Goal: Transaction & Acquisition: Book appointment/travel/reservation

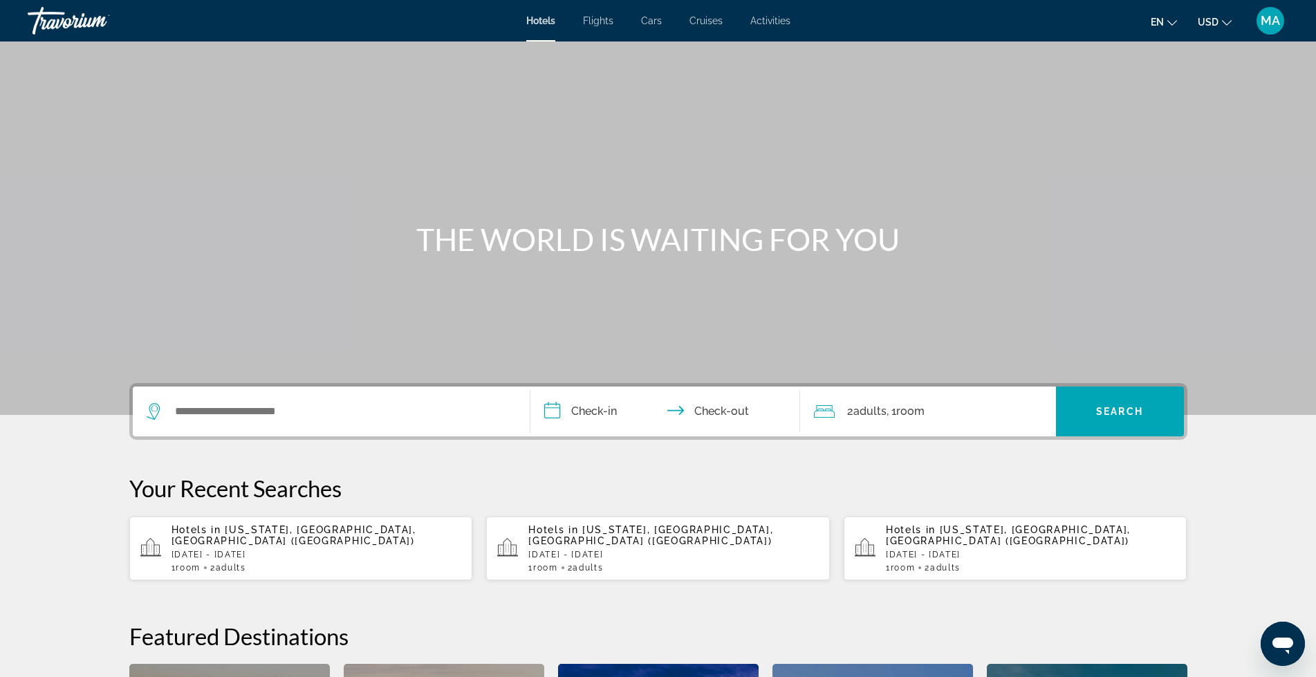
click at [1272, 24] on span "MA" at bounding box center [1269, 21] width 19 height 14
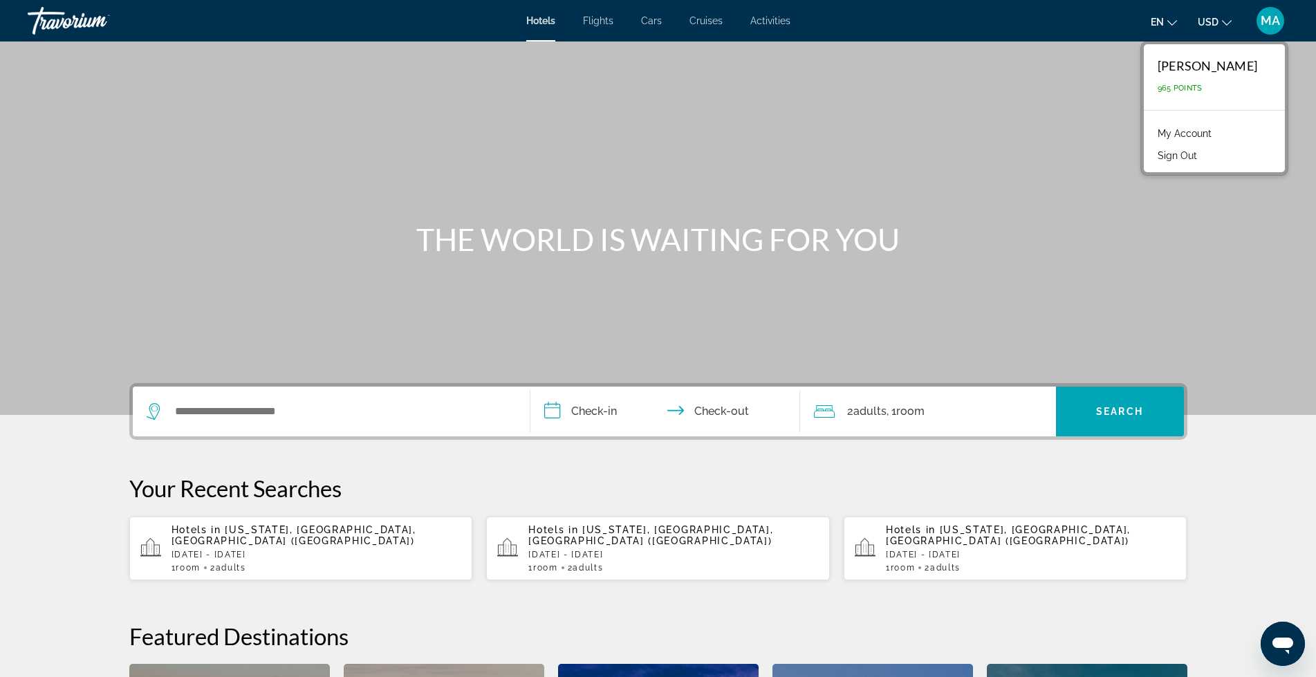
click at [1179, 134] on link "My Account" at bounding box center [1184, 133] width 68 height 18
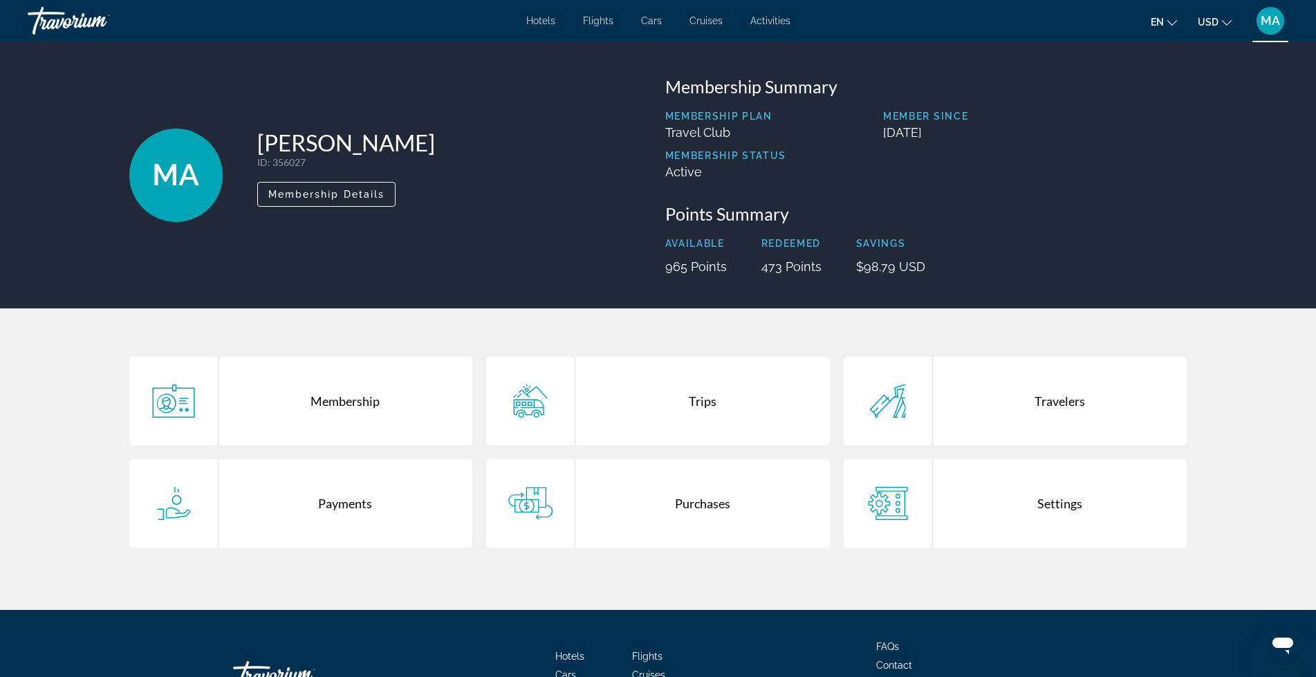
click at [319, 411] on div "Membership" at bounding box center [345, 401] width 254 height 88
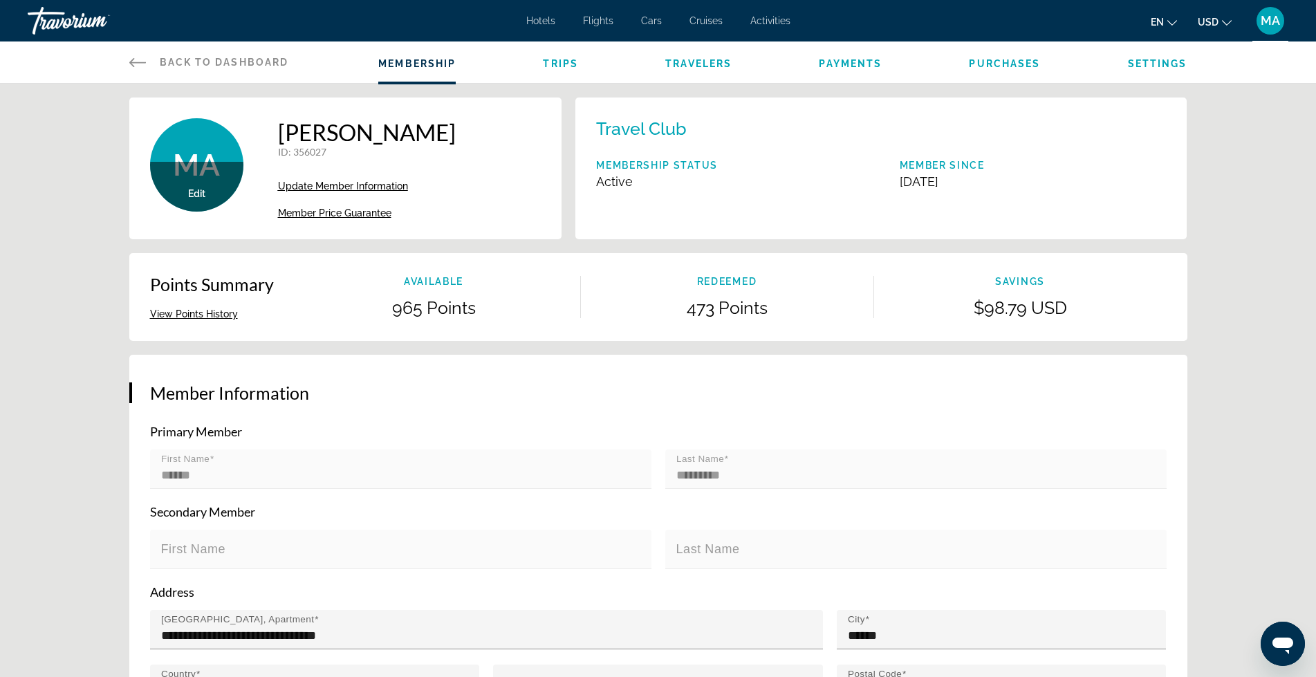
click at [346, 188] on span "Update Member Information" at bounding box center [343, 185] width 130 height 11
click at [139, 62] on icon "Main content" at bounding box center [137, 62] width 17 height 9
click at [137, 61] on icon "Main content" at bounding box center [137, 62] width 17 height 17
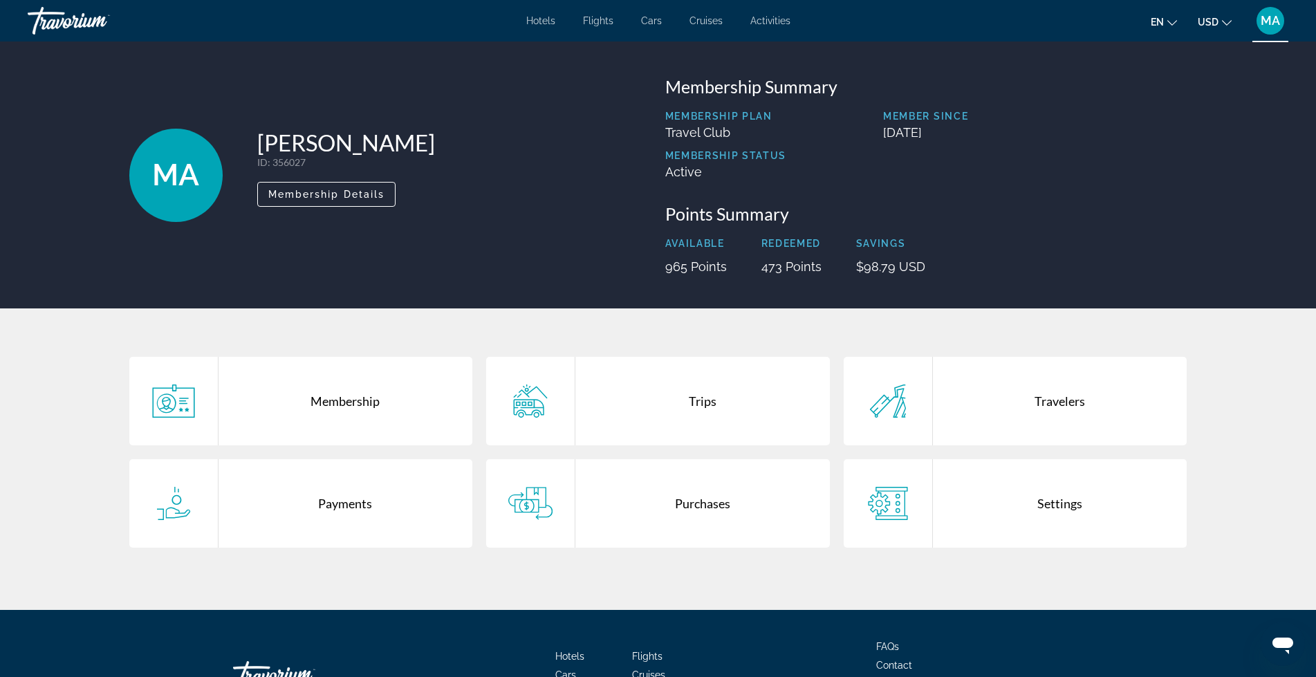
click at [537, 18] on span "Hotels" at bounding box center [540, 20] width 29 height 11
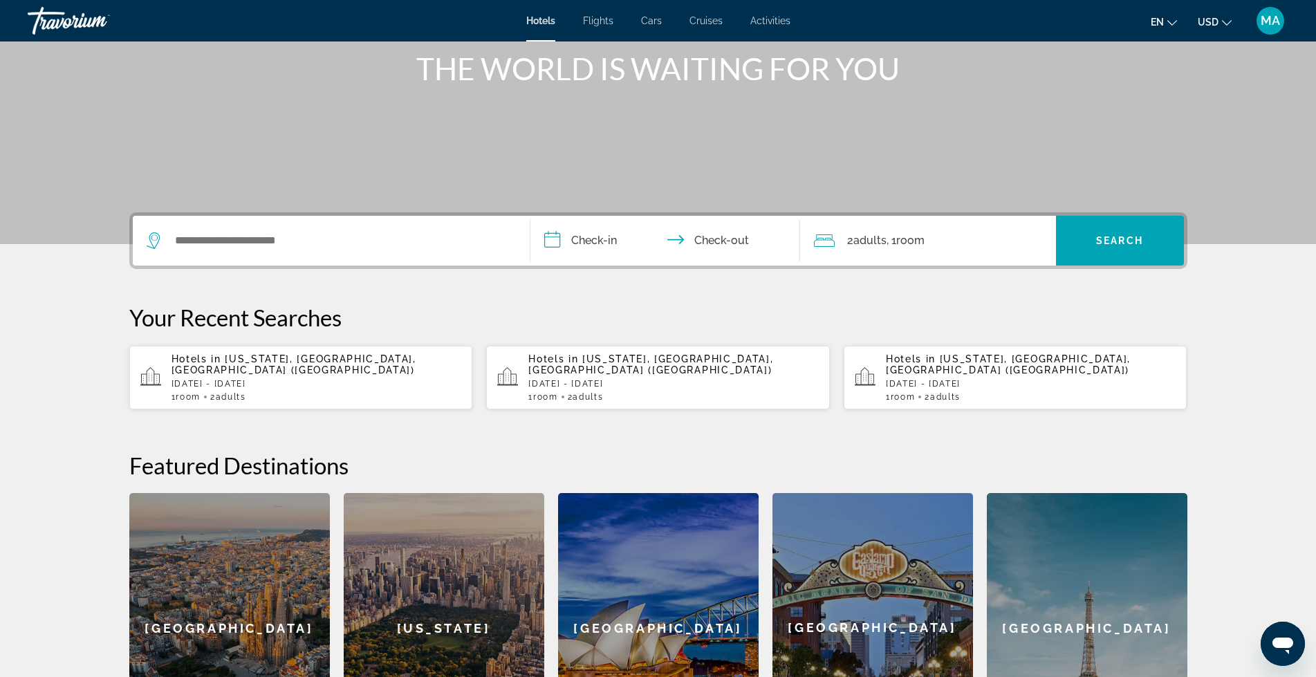
scroll to position [207, 0]
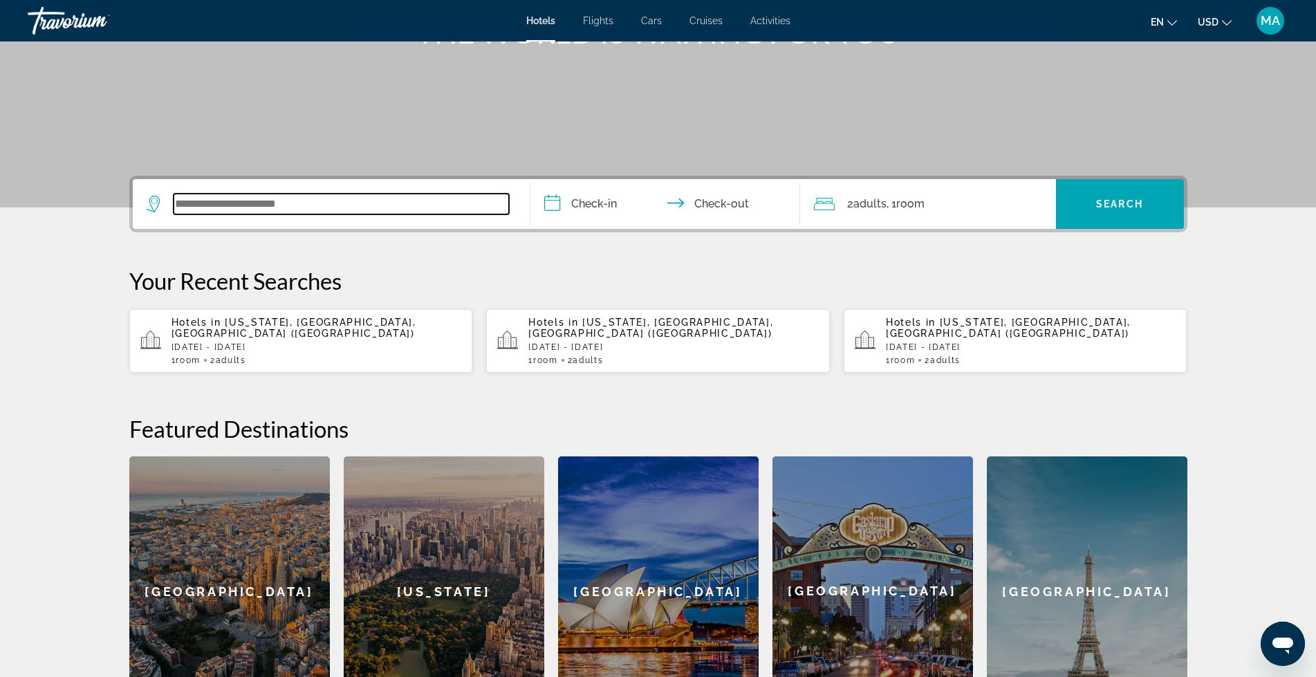
click at [214, 198] on input "Search widget" at bounding box center [341, 204] width 335 height 21
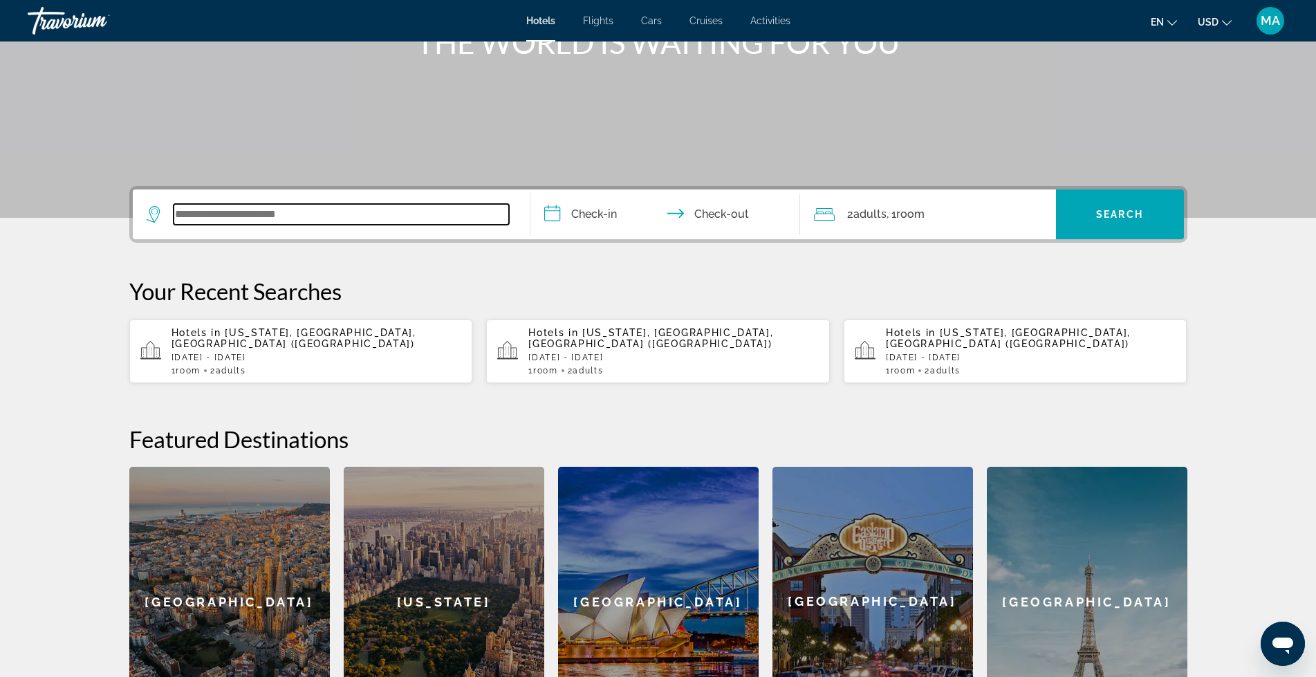
scroll to position [177, 0]
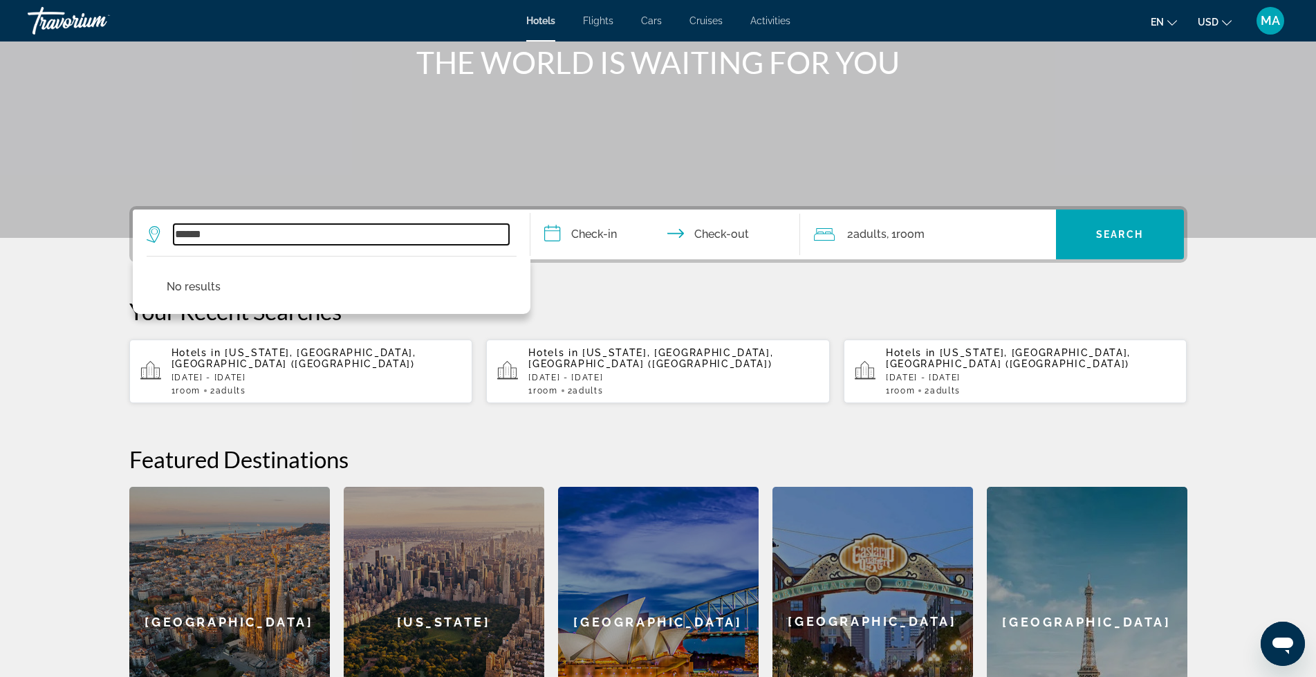
click at [191, 234] on input "******" at bounding box center [341, 234] width 335 height 21
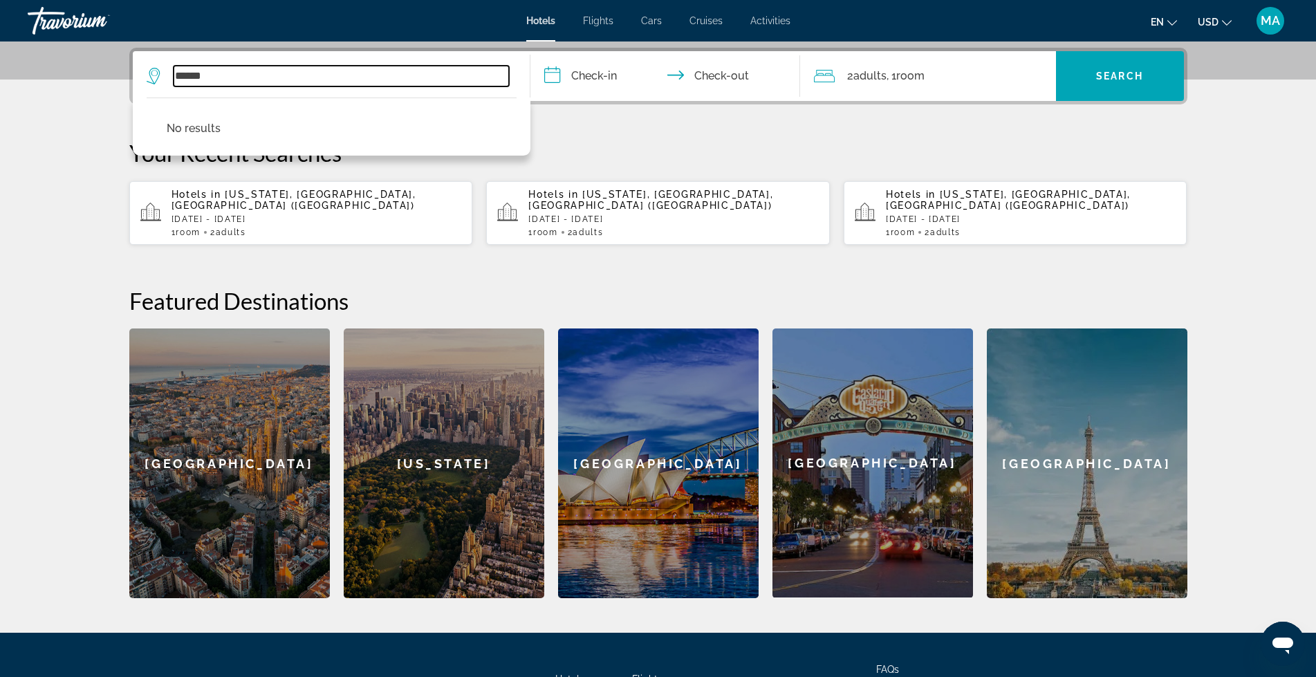
scroll to position [338, 0]
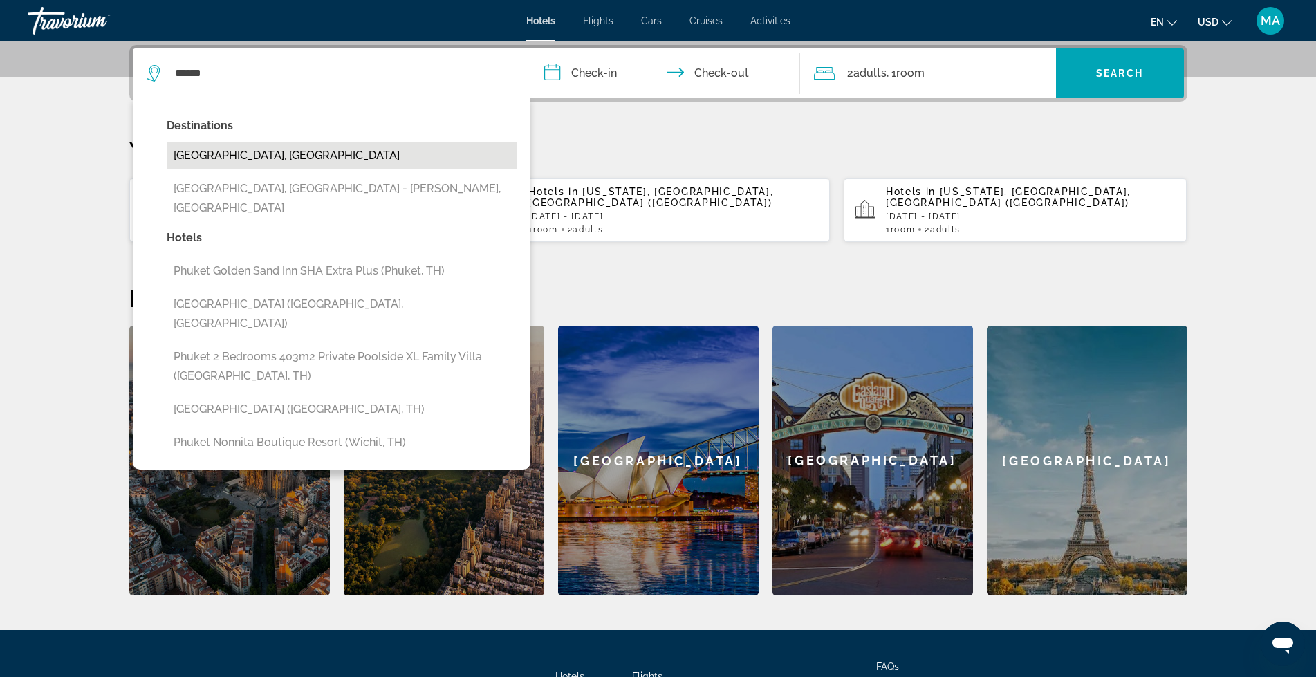
click at [209, 158] on button "[GEOGRAPHIC_DATA], [GEOGRAPHIC_DATA]" at bounding box center [342, 155] width 350 height 26
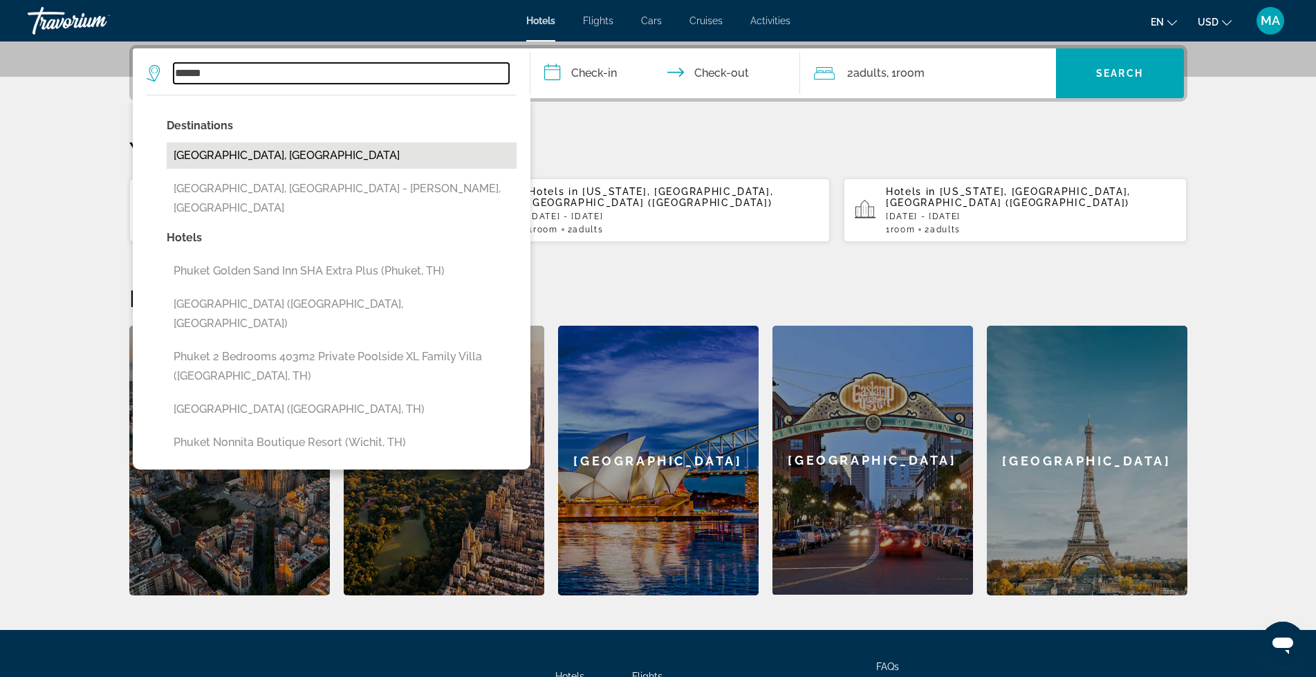
type input "**********"
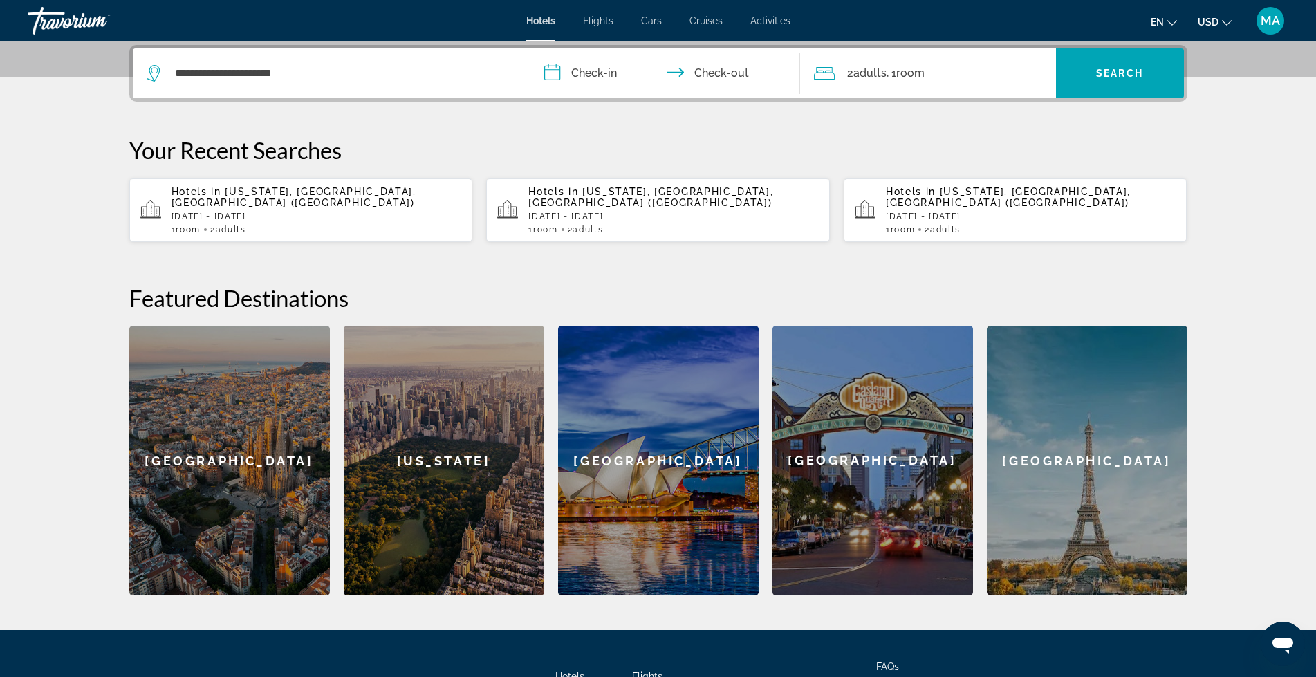
click at [581, 73] on input "**********" at bounding box center [667, 75] width 275 height 54
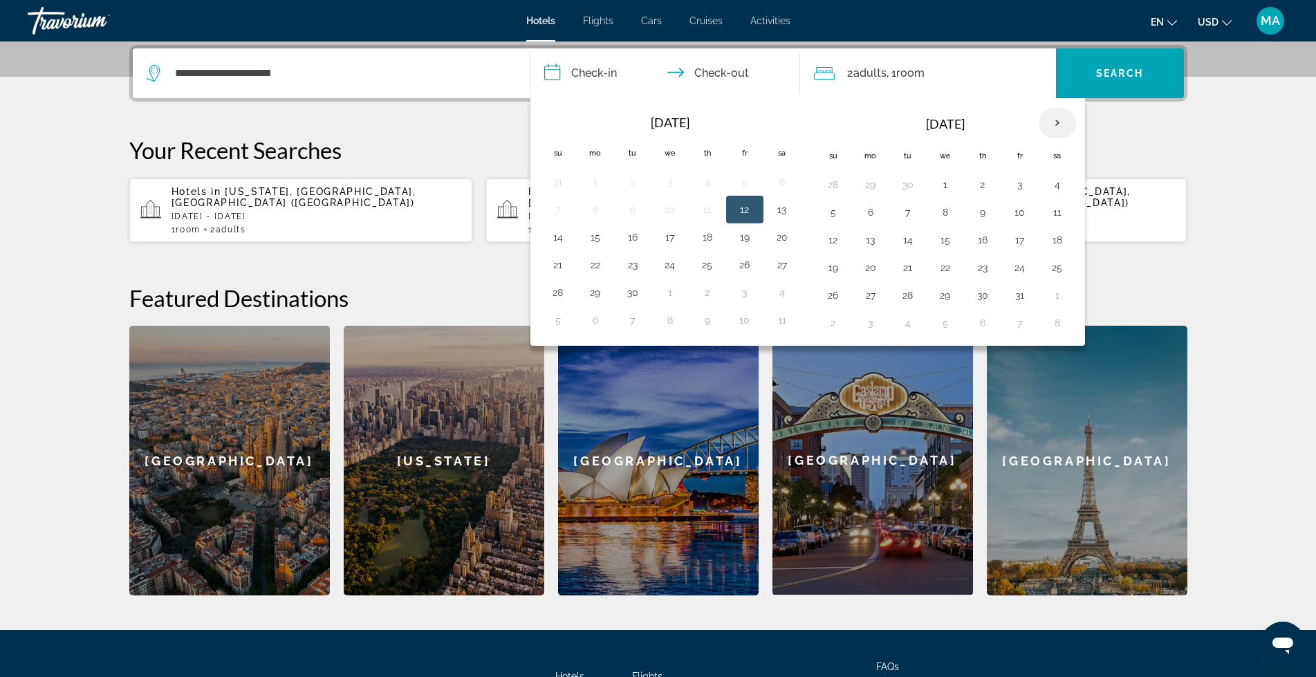
click at [1060, 122] on th "Next month" at bounding box center [1056, 123] width 37 height 30
click at [832, 210] on button "1" at bounding box center [833, 212] width 22 height 19
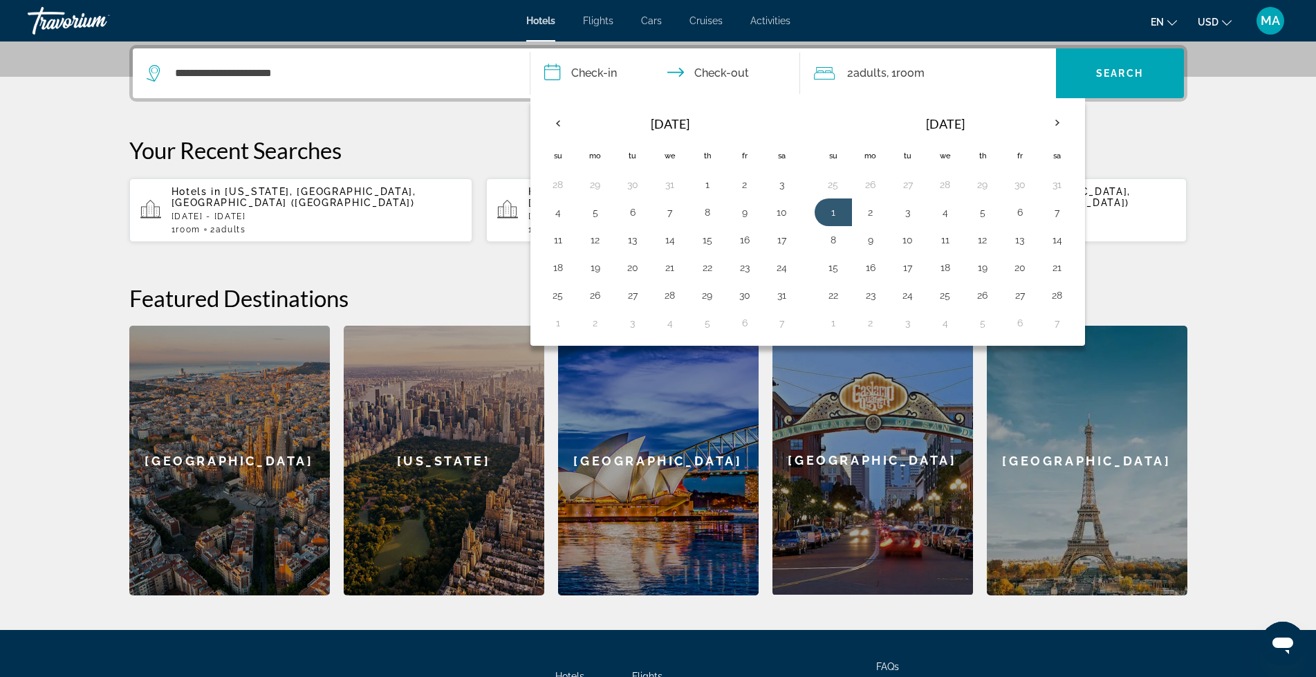
click at [258, 254] on div "**********" at bounding box center [658, 320] width 1113 height 550
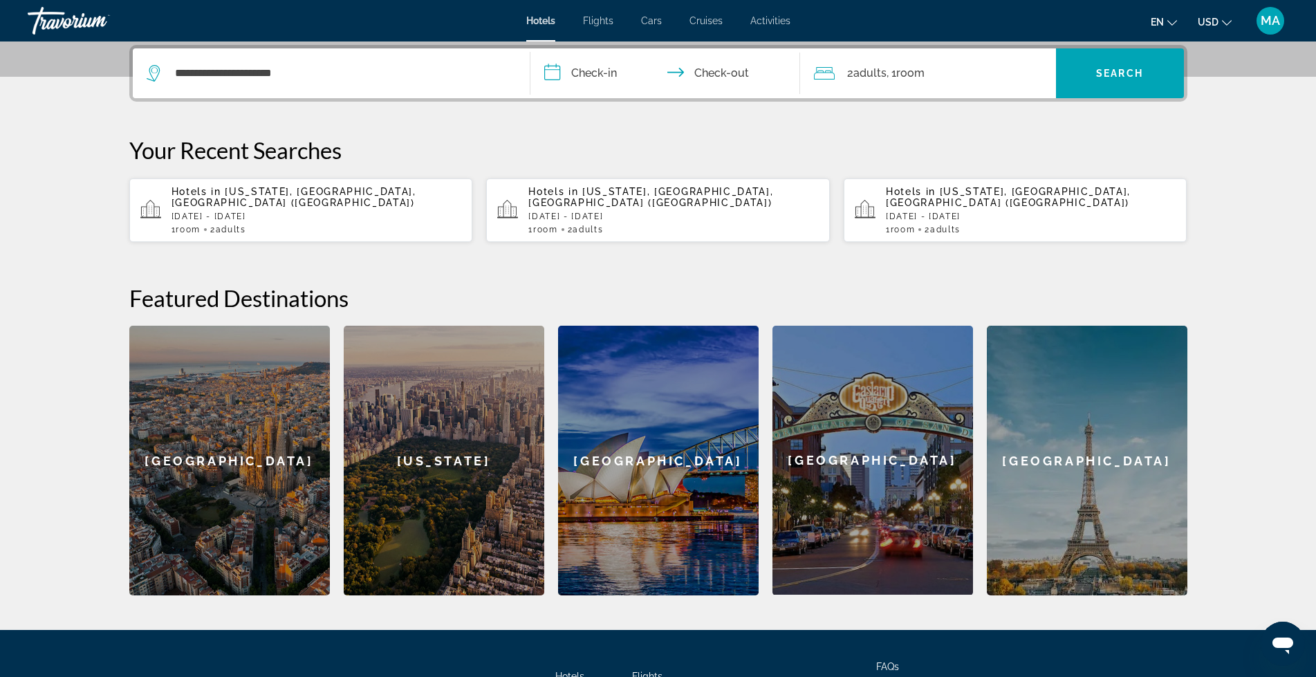
click at [590, 70] on input "**********" at bounding box center [667, 75] width 275 height 54
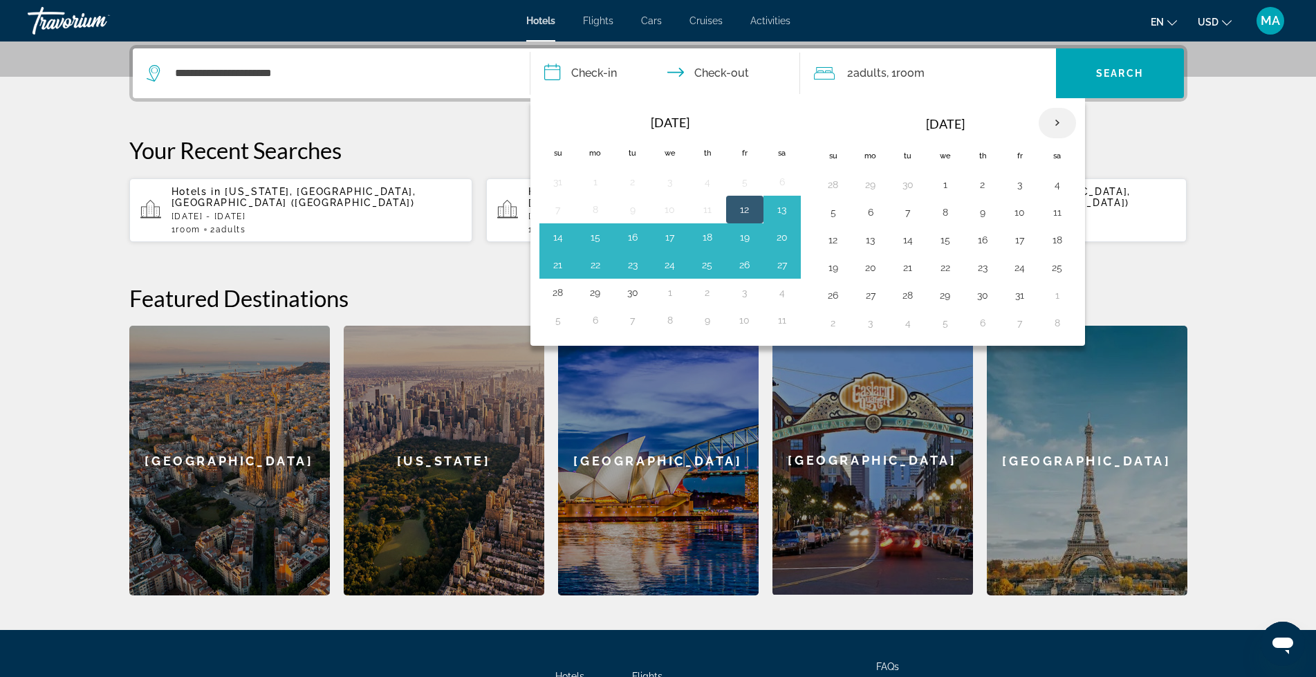
click at [1054, 122] on th "Next month" at bounding box center [1056, 123] width 37 height 30
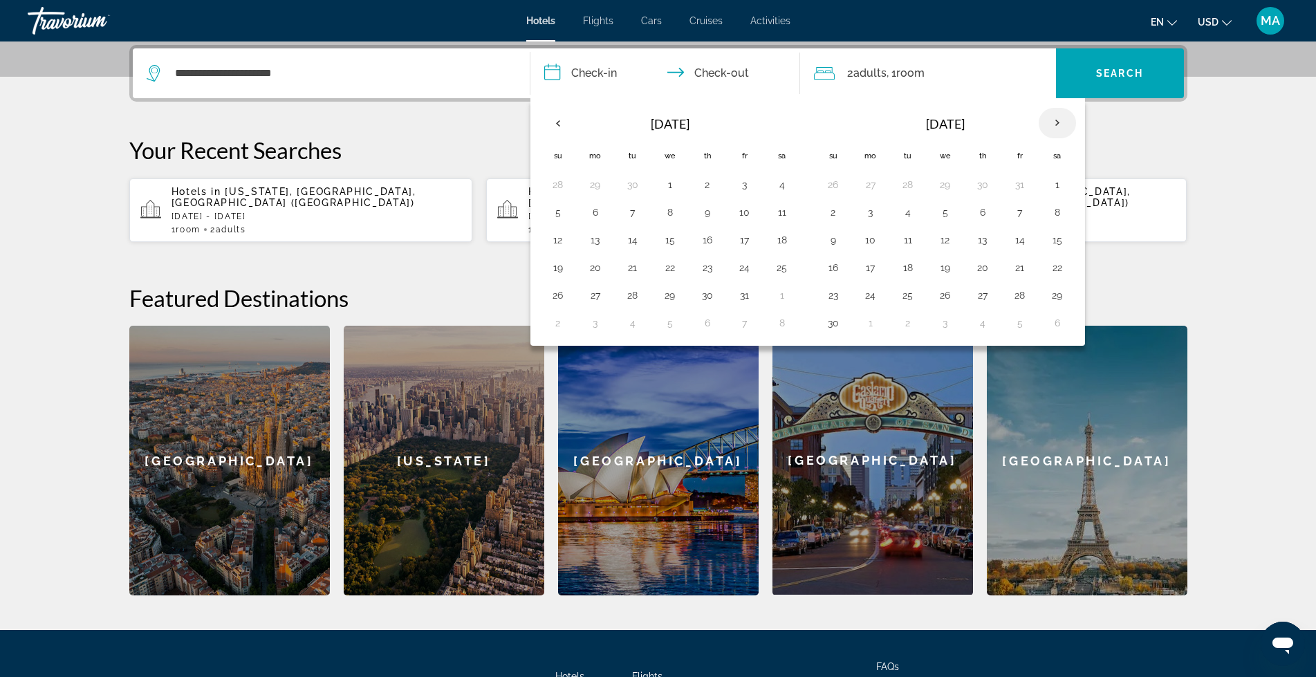
click at [1055, 121] on th "Next month" at bounding box center [1056, 123] width 37 height 30
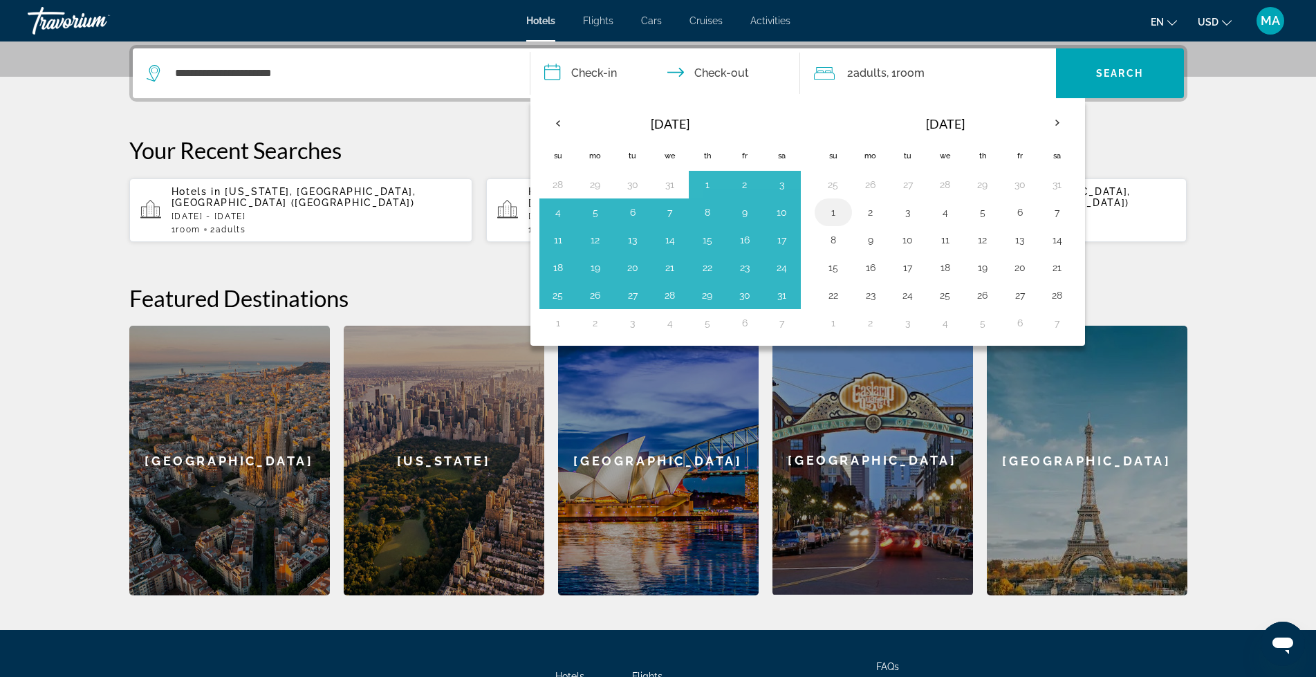
click at [823, 212] on button "1" at bounding box center [833, 212] width 22 height 19
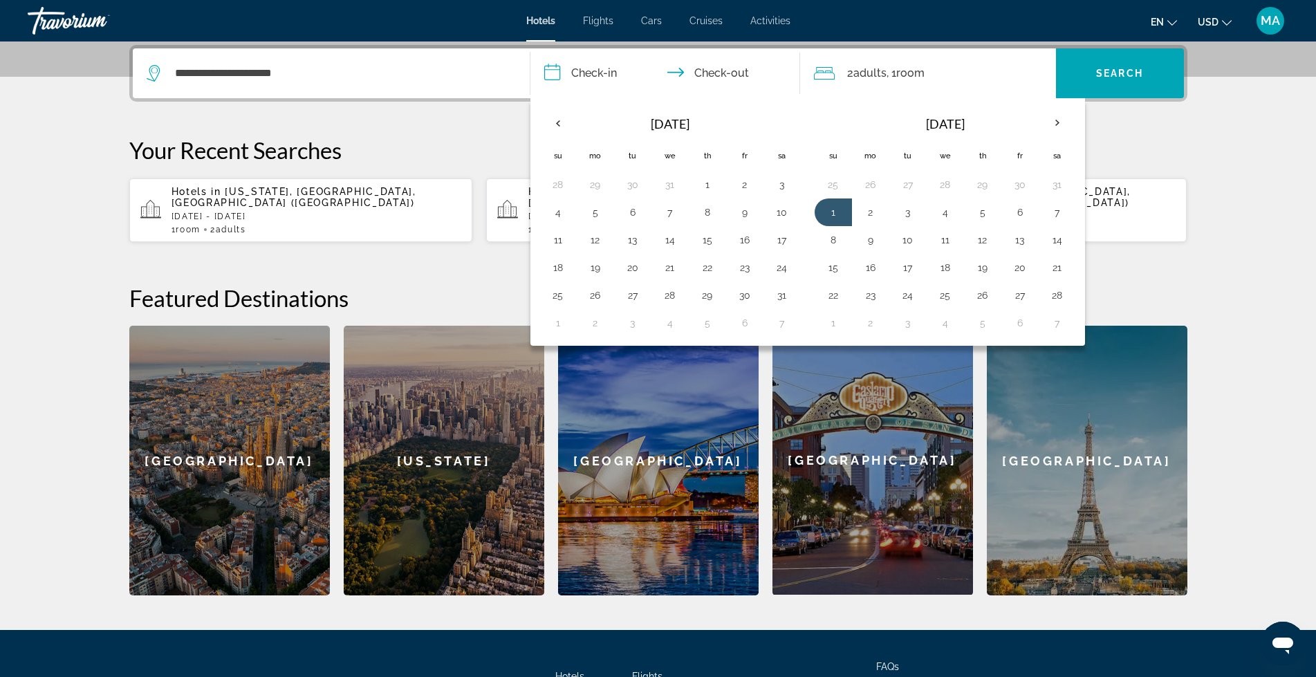
click at [721, 73] on input "**********" at bounding box center [667, 75] width 275 height 54
click at [837, 241] on button "8" at bounding box center [833, 239] width 22 height 19
type input "**********"
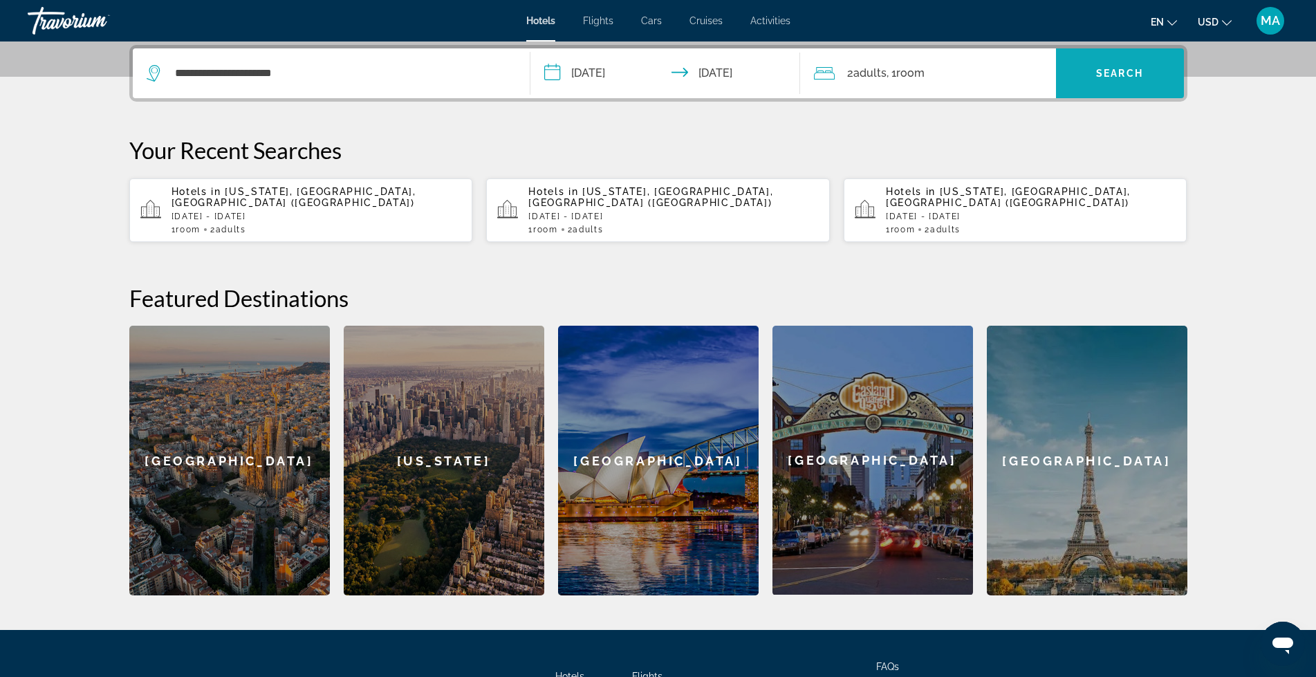
click at [1104, 71] on span "Search" at bounding box center [1119, 73] width 47 height 11
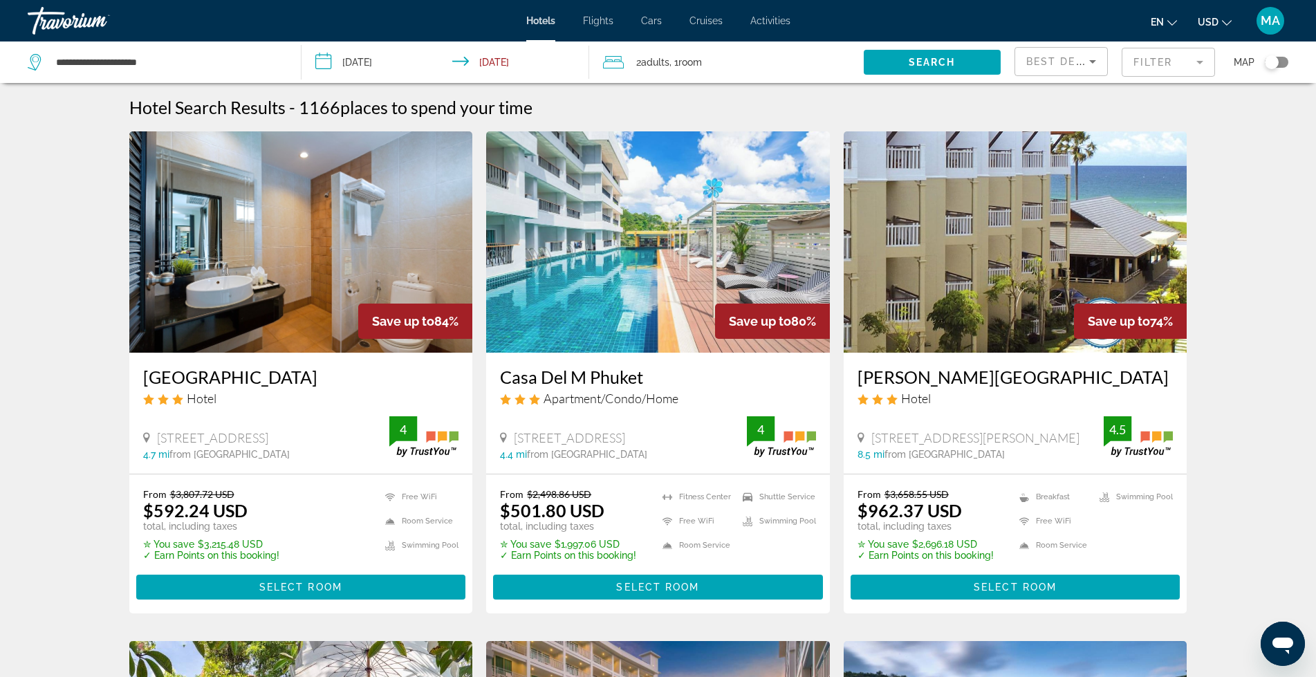
click at [1095, 63] on icon "Sort by" at bounding box center [1092, 61] width 17 height 17
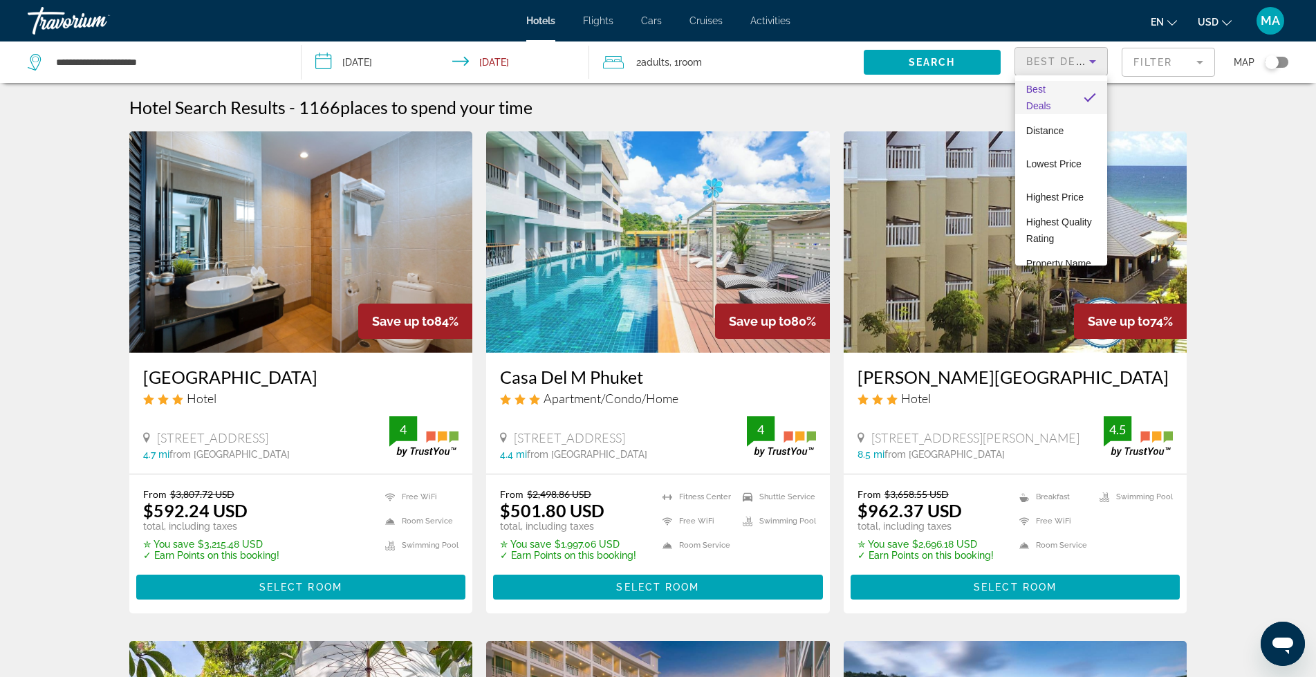
click at [1203, 62] on div at bounding box center [658, 338] width 1316 height 677
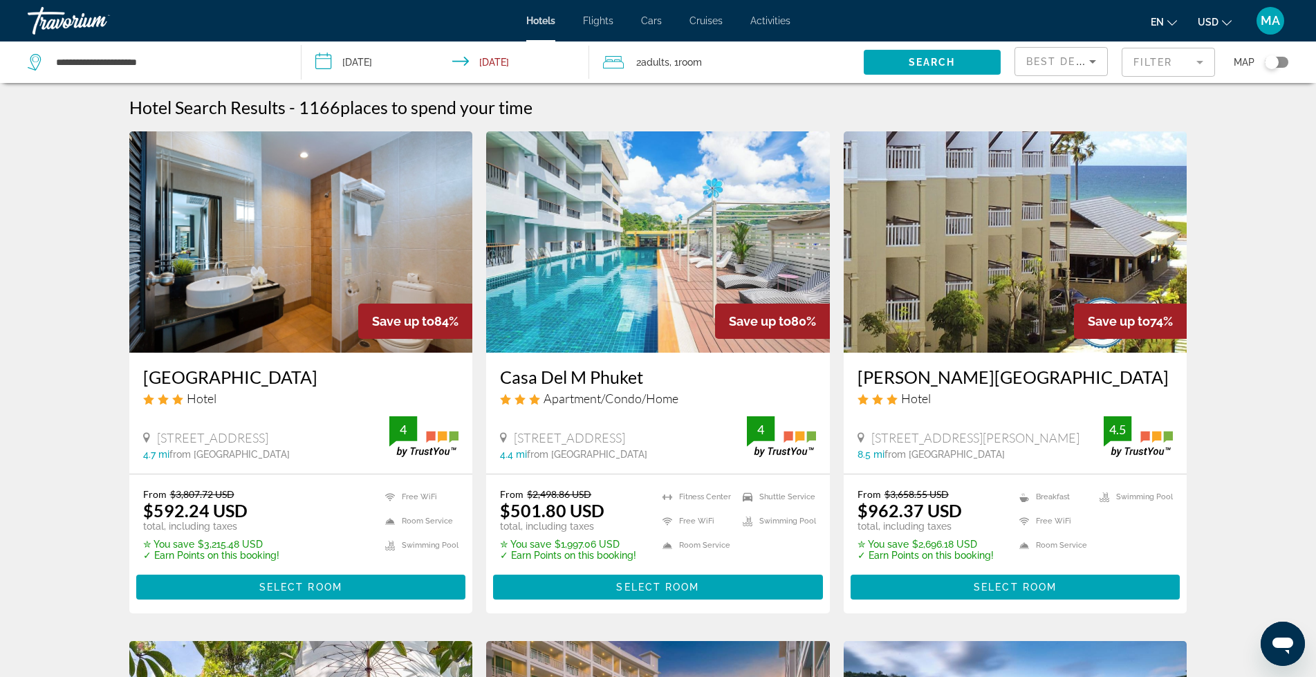
click at [1200, 62] on mat-form-field "Filter" at bounding box center [1167, 62] width 93 height 29
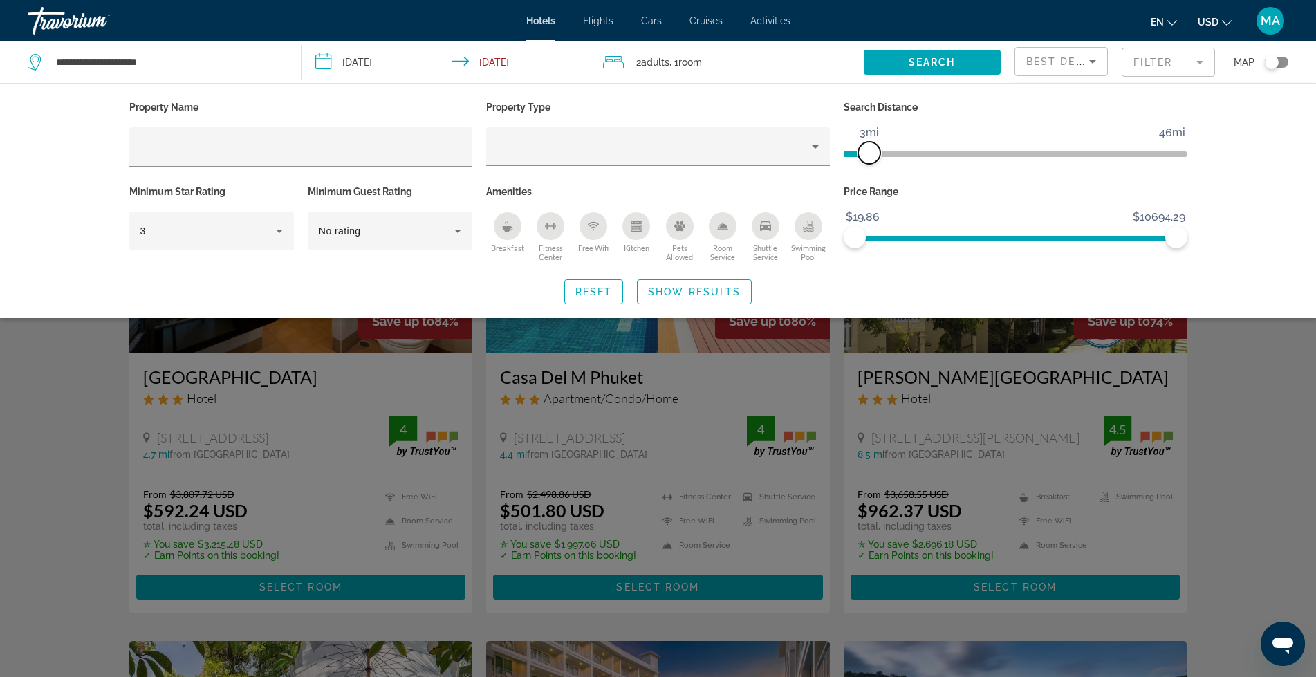
drag, startPoint x: 1067, startPoint y: 151, endPoint x: 872, endPoint y: 165, distance: 196.1
click at [872, 165] on div "Search Distance 1mi 46mi 3mi" at bounding box center [1015, 139] width 357 height 84
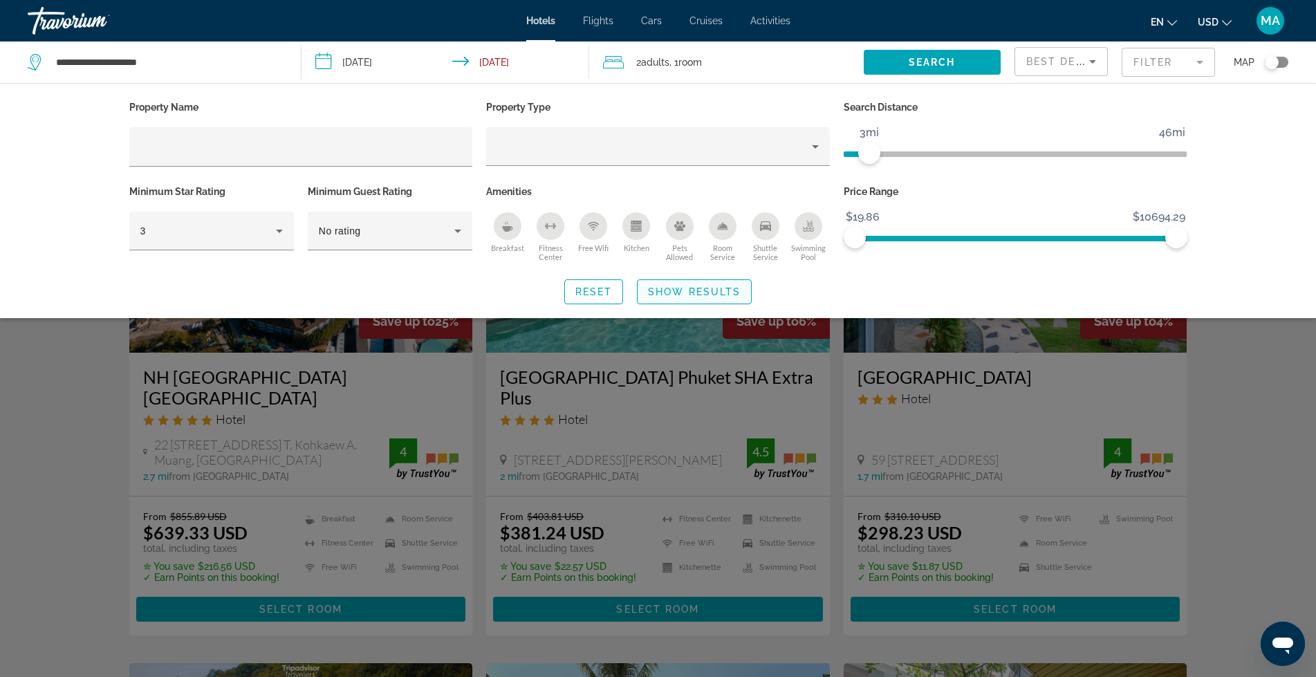
click at [686, 291] on span "Show Results" at bounding box center [694, 291] width 93 height 11
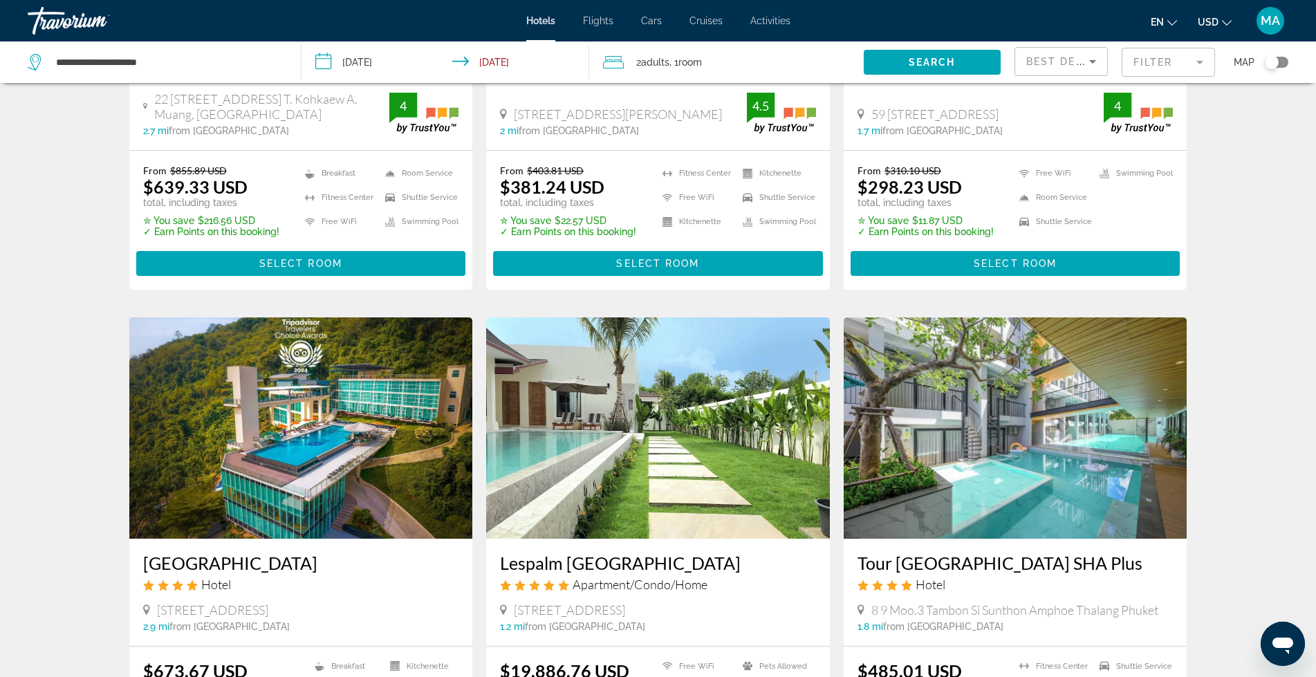
scroll to position [553, 0]
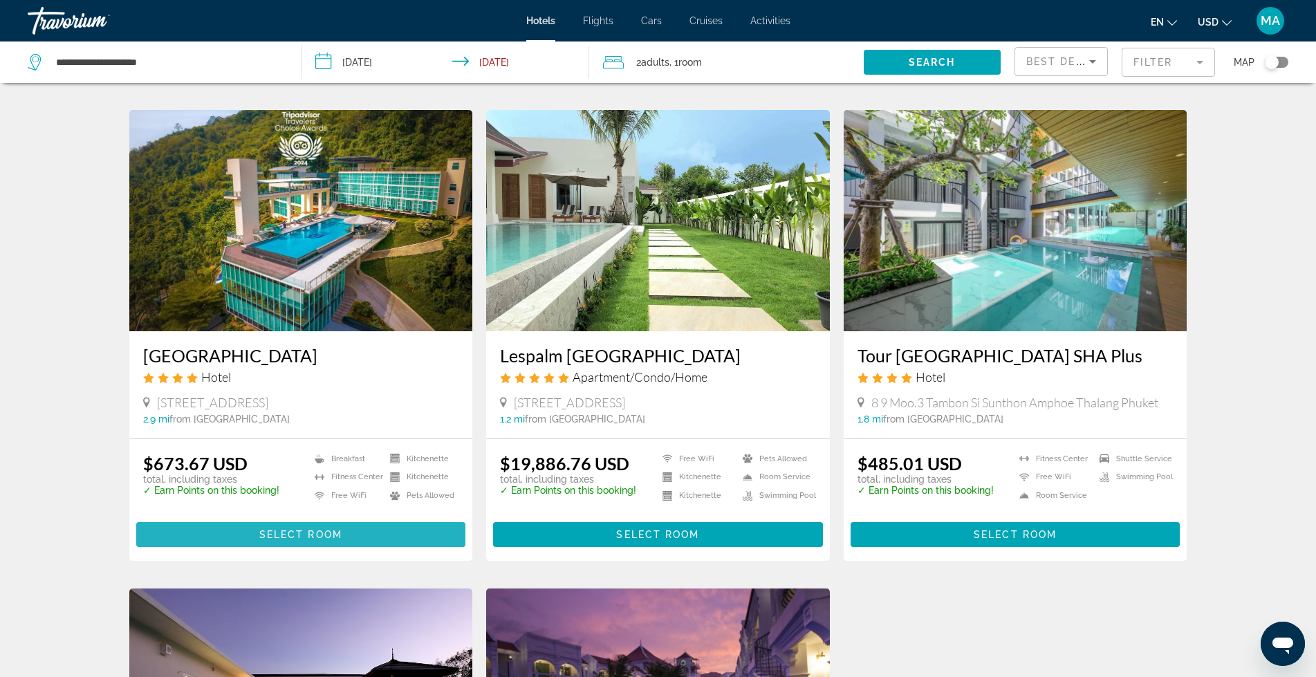
click at [294, 531] on span "Select Room" at bounding box center [300, 534] width 83 height 11
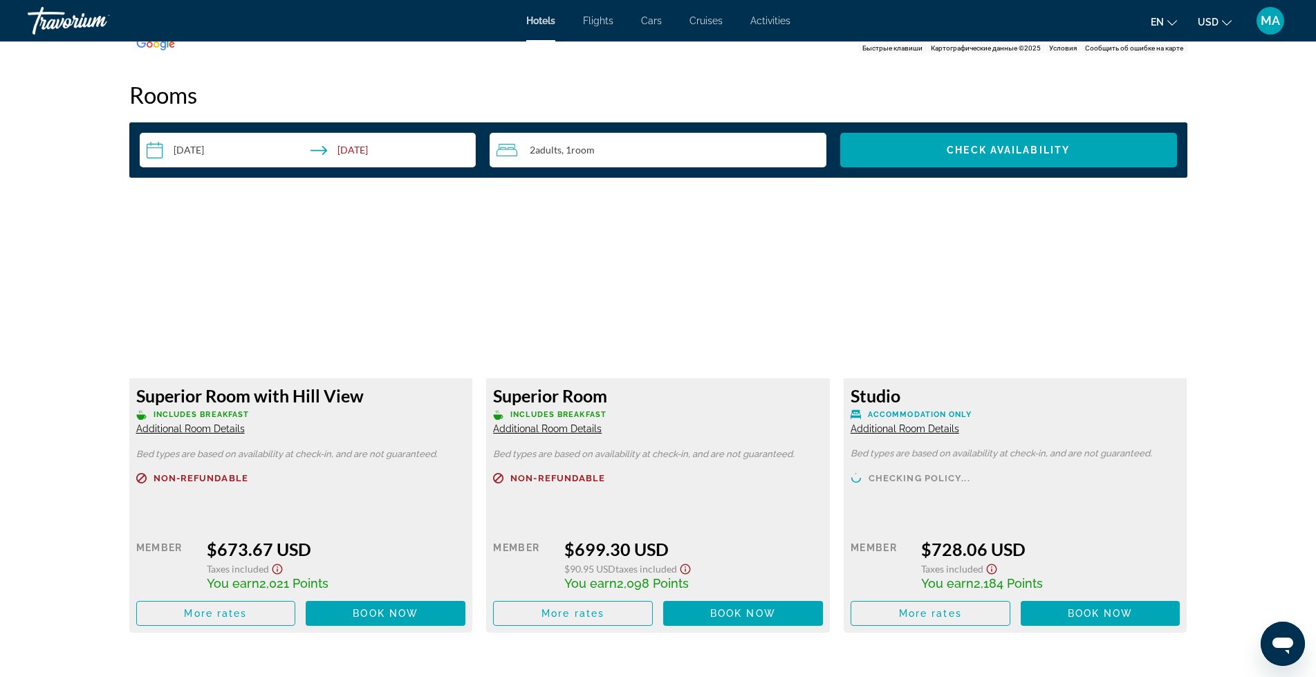
scroll to position [1751, 0]
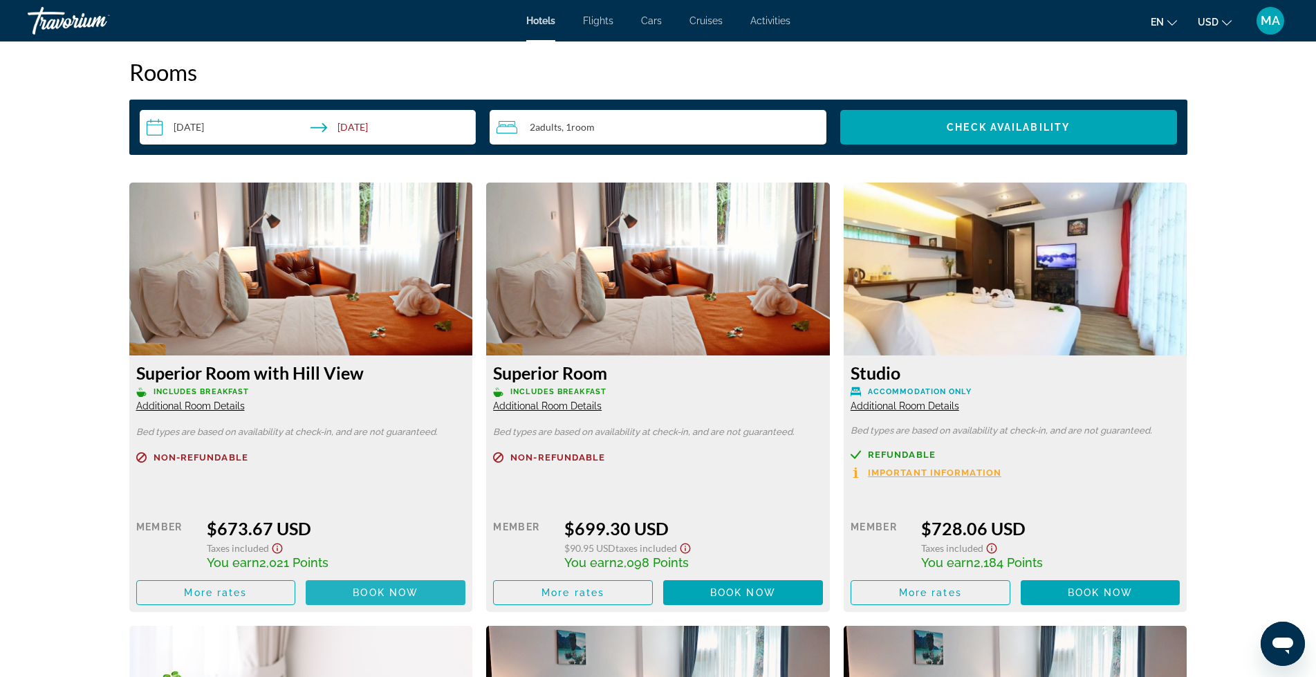
click at [342, 587] on span "Main content" at bounding box center [386, 592] width 160 height 33
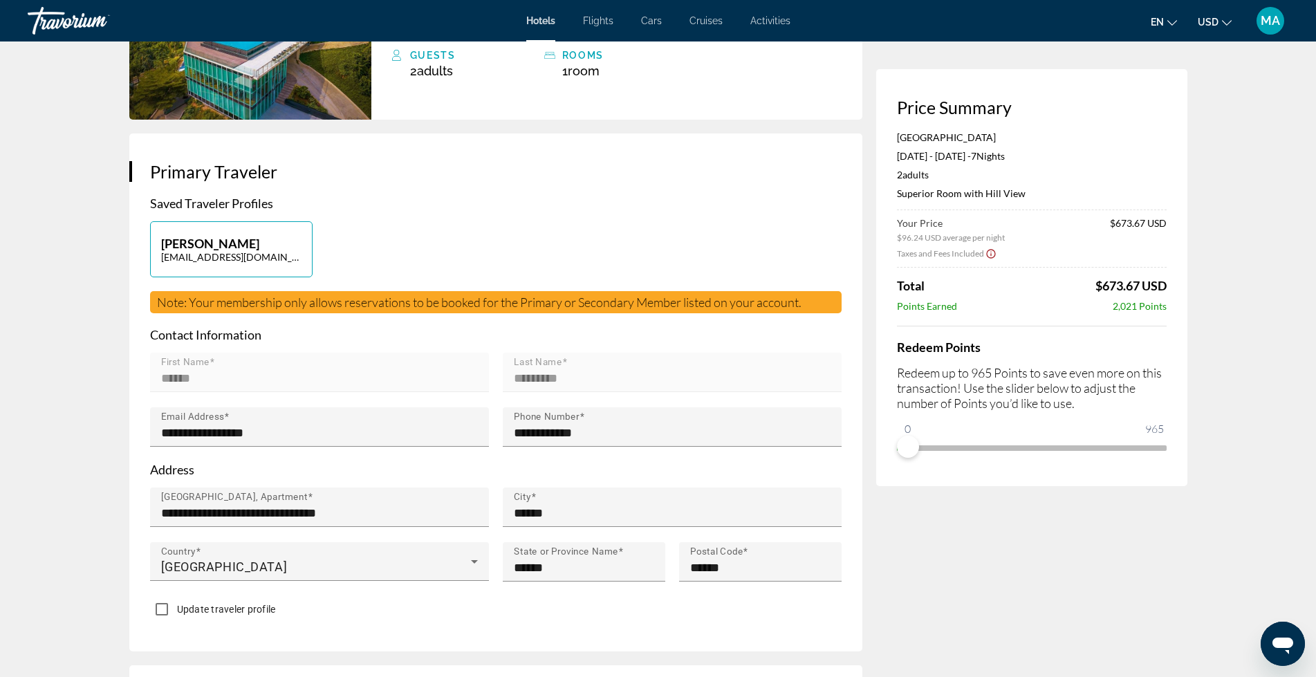
scroll to position [207, 0]
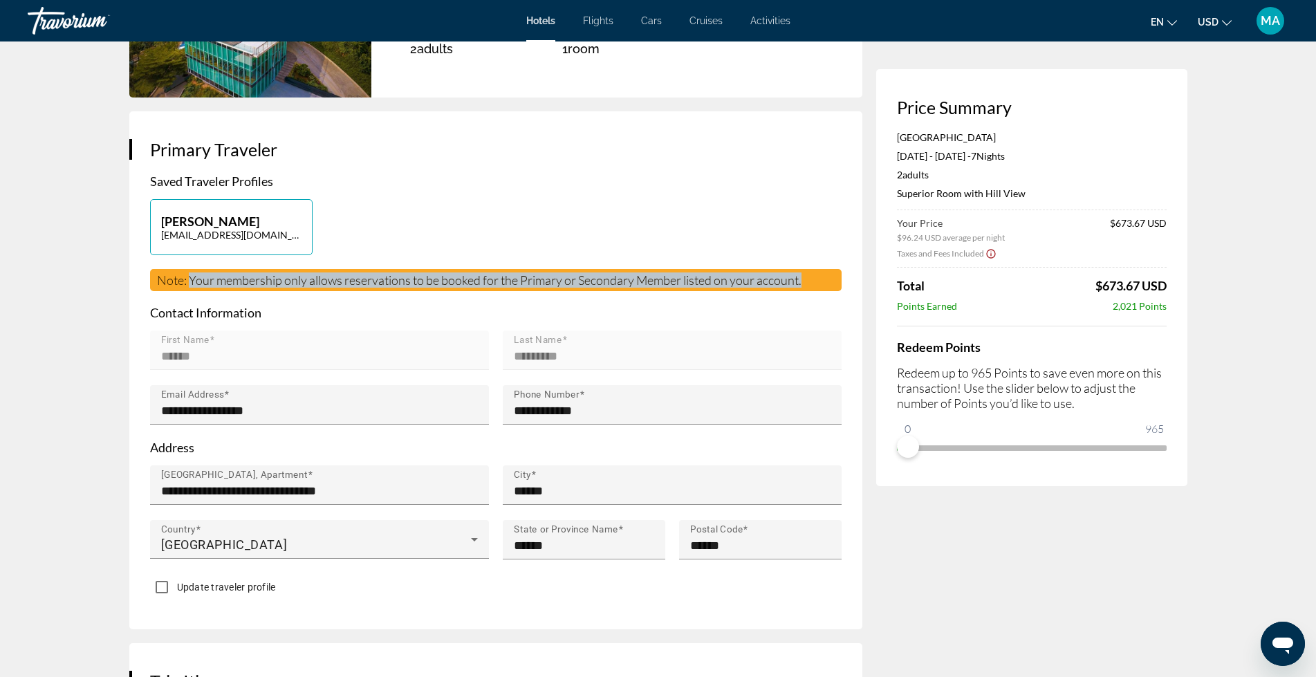
drag, startPoint x: 190, startPoint y: 279, endPoint x: 818, endPoint y: 284, distance: 627.8
click at [818, 284] on div "Note: Your membership only allows reservations to be booked for the Primary or …" at bounding box center [495, 280] width 691 height 22
copy span "Your membership only allows reservations to be booked for the Primary or Second…"
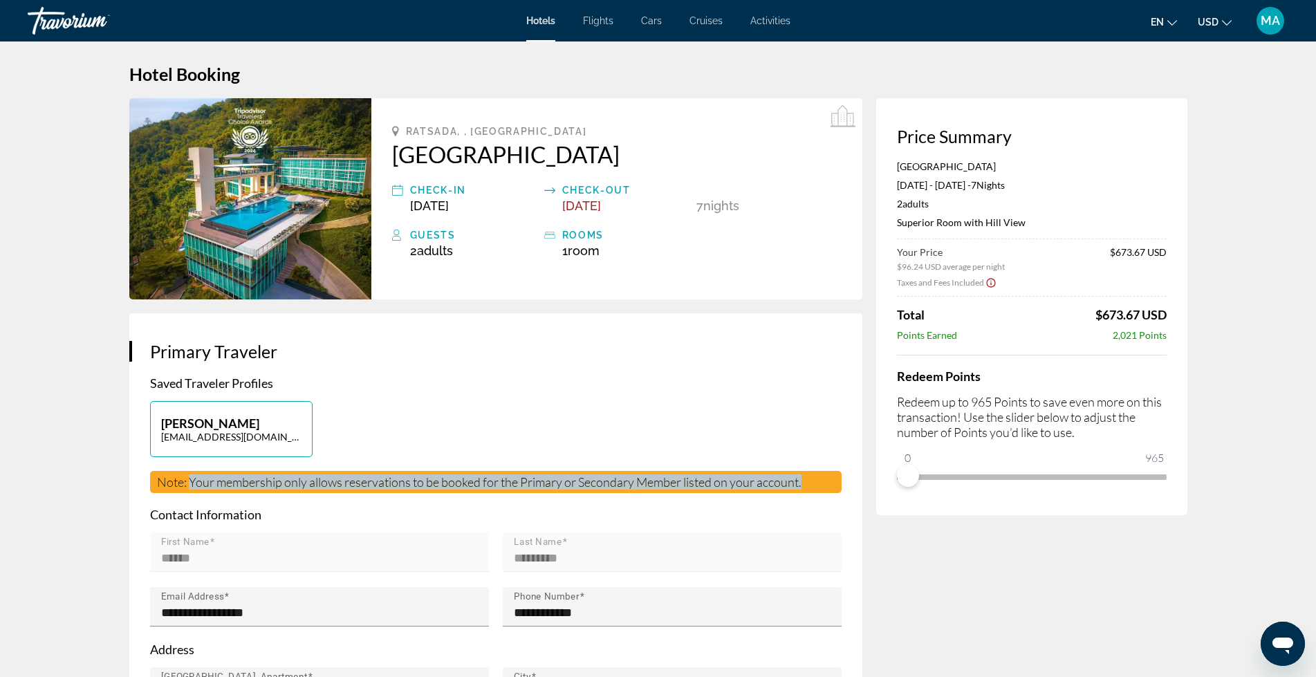
scroll to position [0, 0]
